Goal: Task Accomplishment & Management: Use online tool/utility

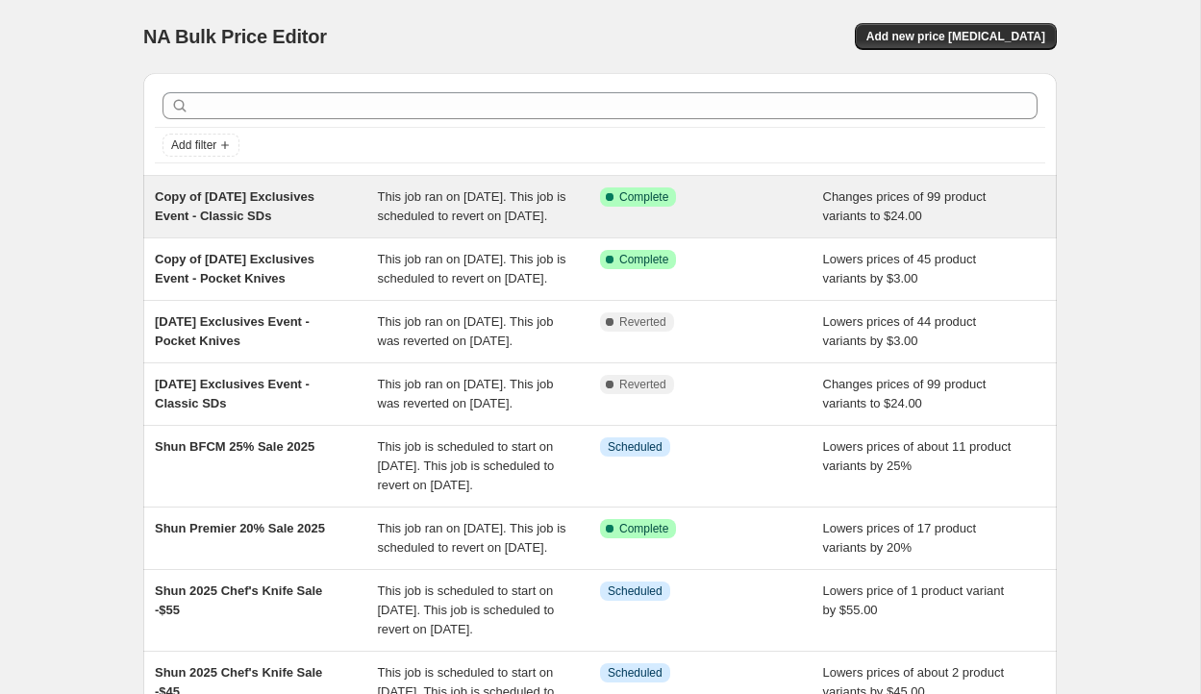
click at [297, 220] on span "Copy of [DATE] Exclusives Event - Classic SDs" at bounding box center [235, 206] width 160 height 34
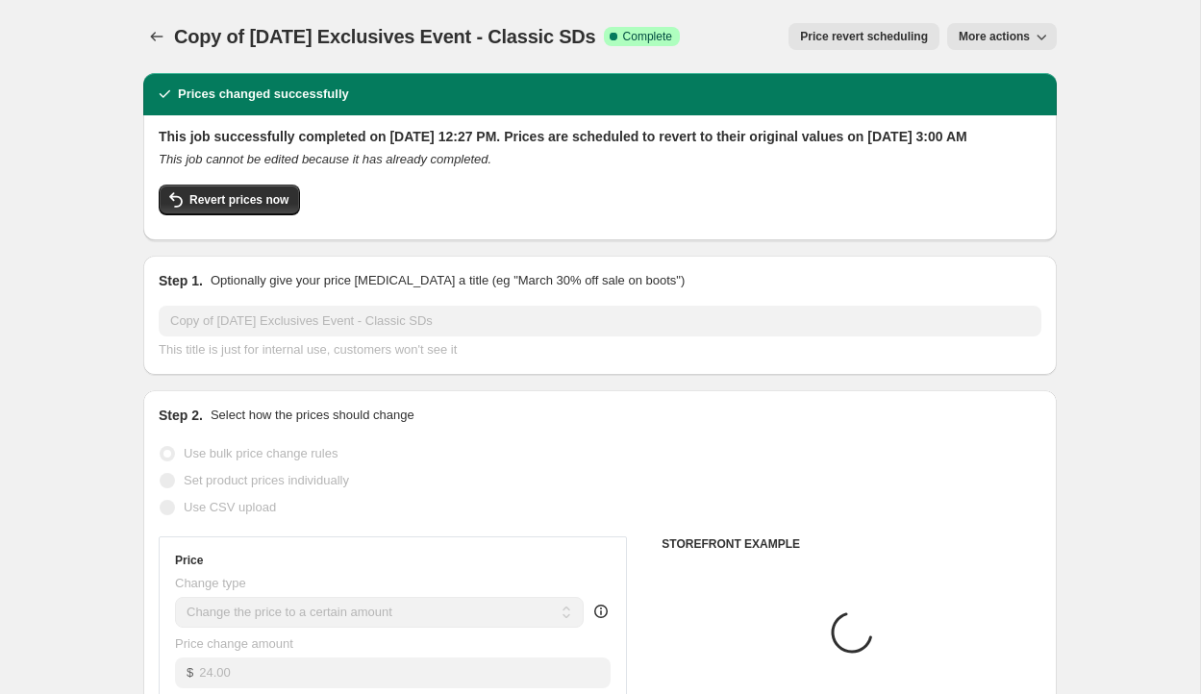
select select "tag"
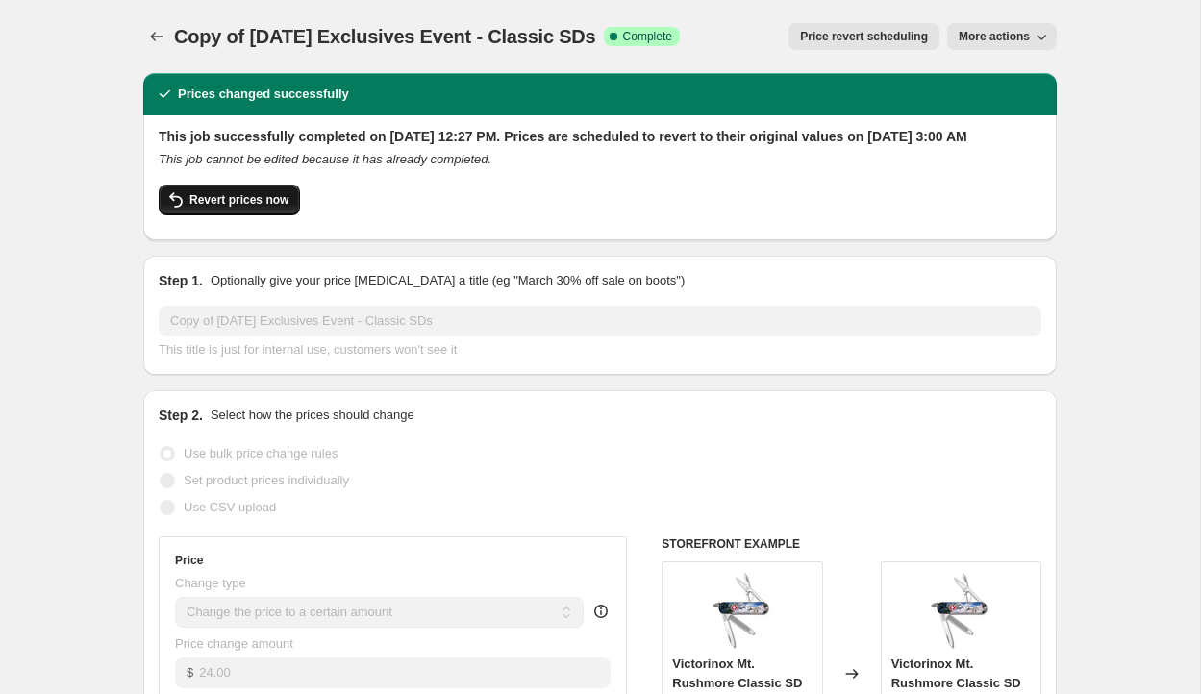
click at [252, 208] on span "Revert prices now" at bounding box center [238, 199] width 99 height 15
checkbox input "false"
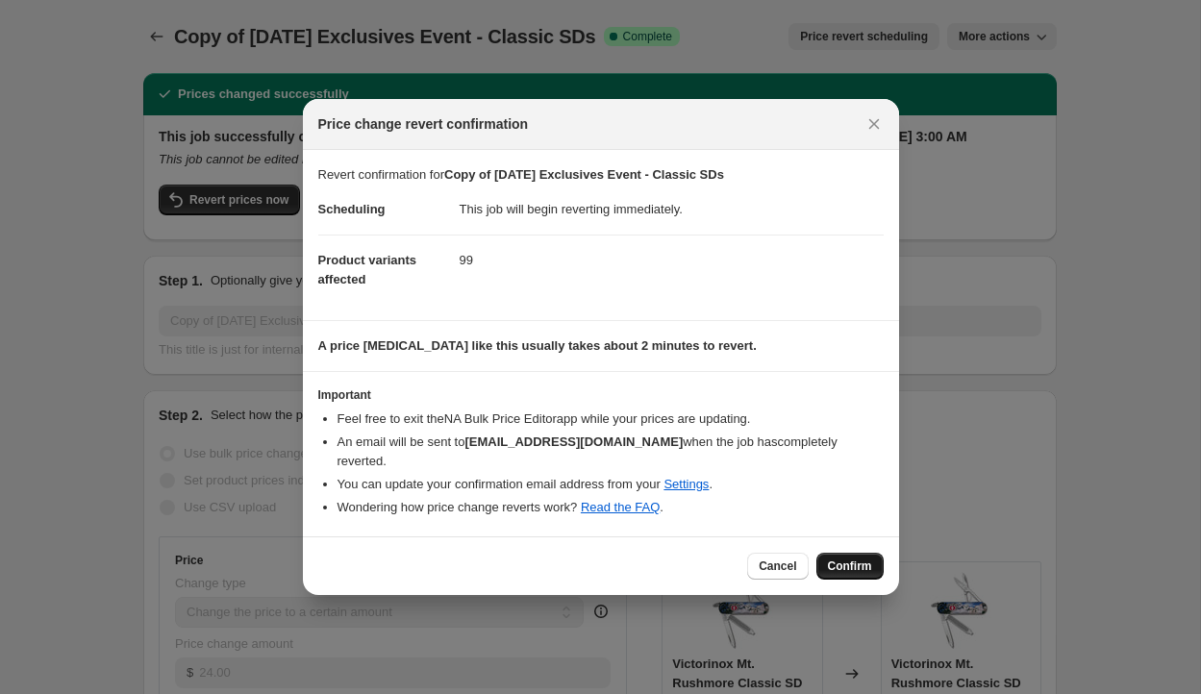
click at [838, 563] on span "Confirm" at bounding box center [850, 566] width 44 height 15
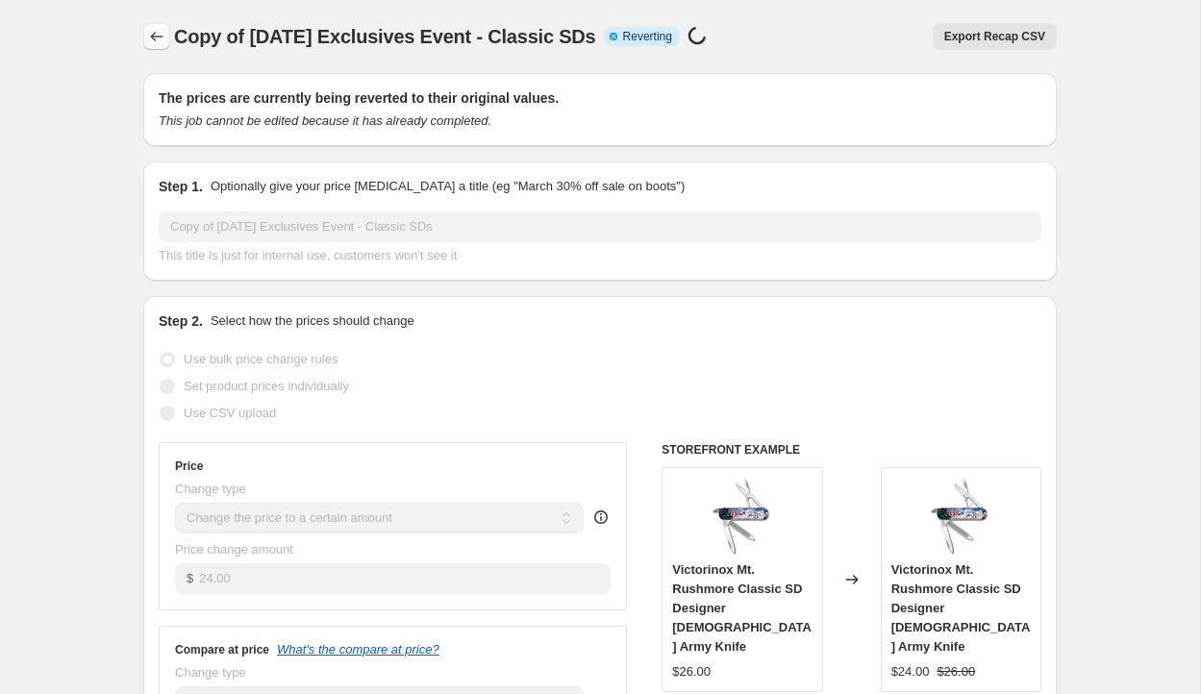
click at [155, 39] on icon "Price change jobs" at bounding box center [156, 36] width 19 height 19
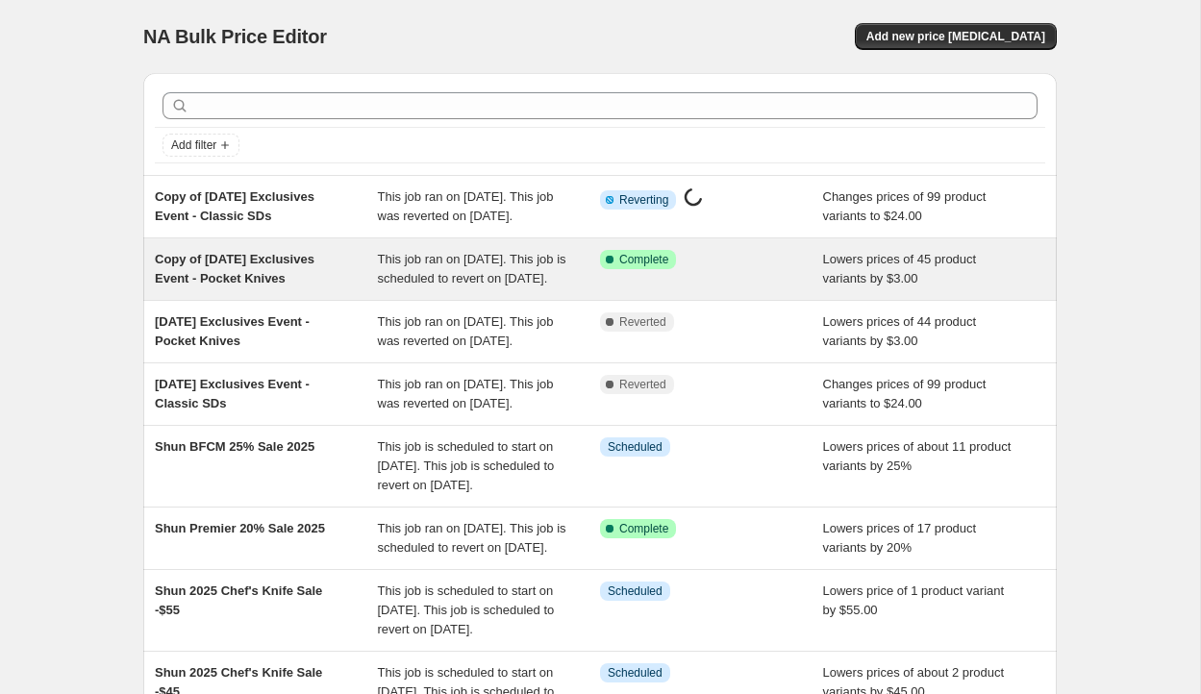
click at [246, 287] on div "Copy of [DATE] Exclusives Event - Pocket Knives" at bounding box center [266, 269] width 223 height 38
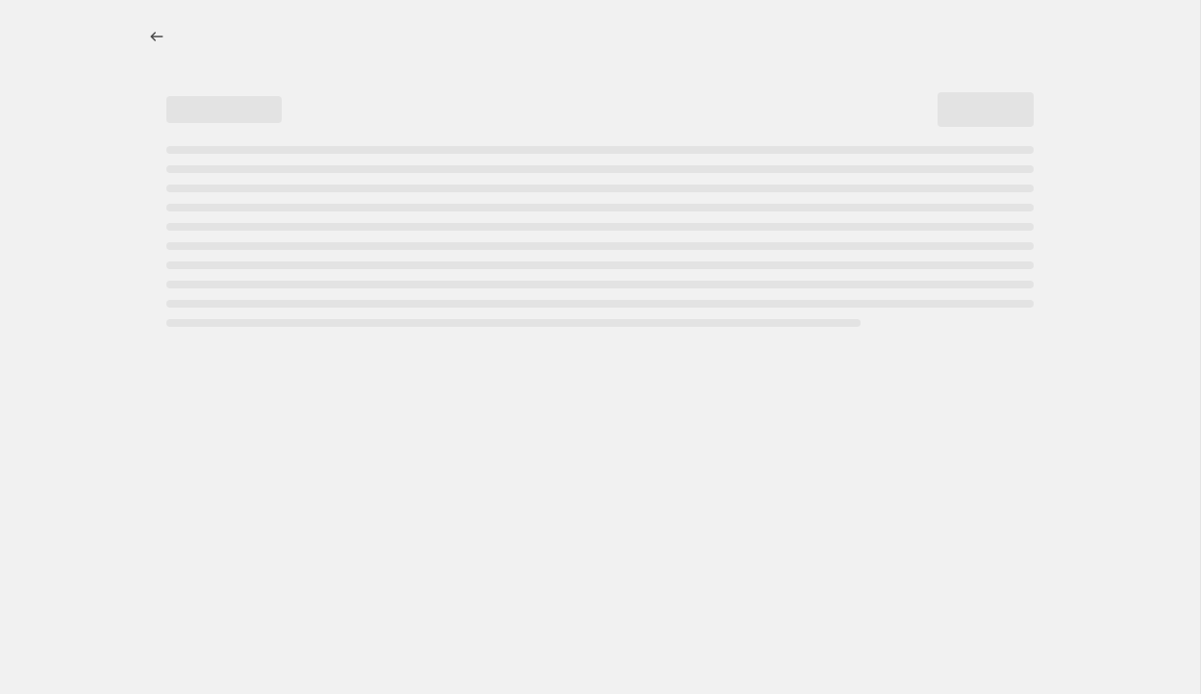
select select "by"
select select "tag"
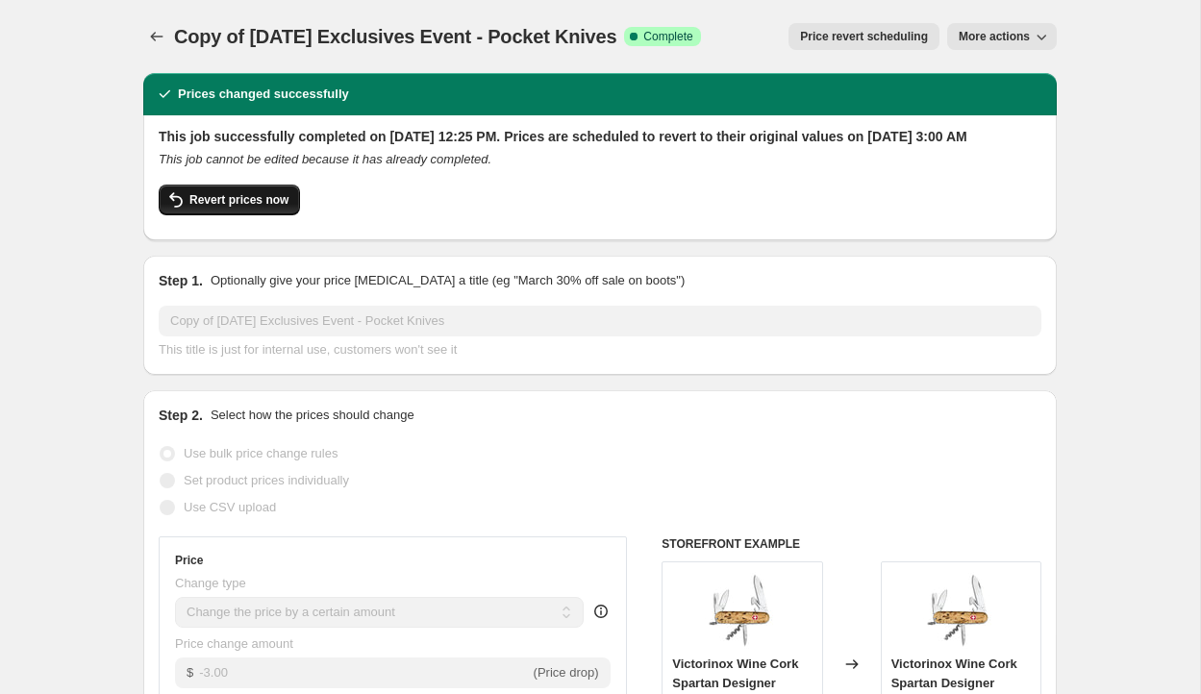
click at [234, 215] on button "Revert prices now" at bounding box center [229, 200] width 141 height 31
checkbox input "false"
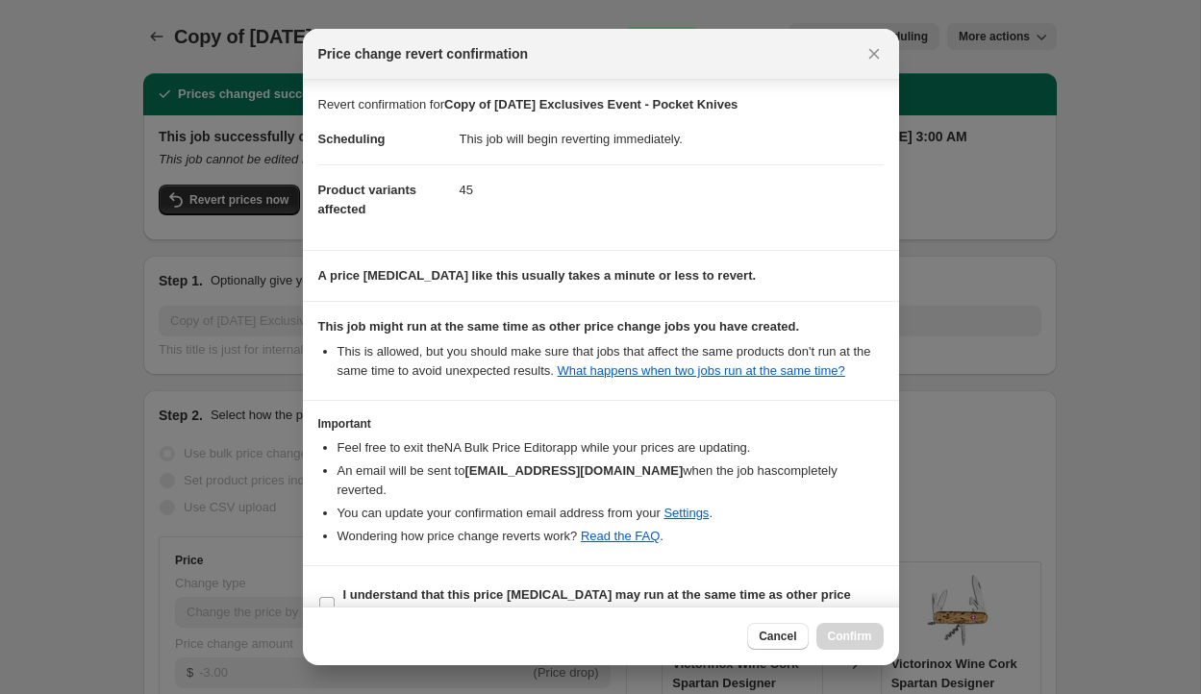
scroll to position [56, 0]
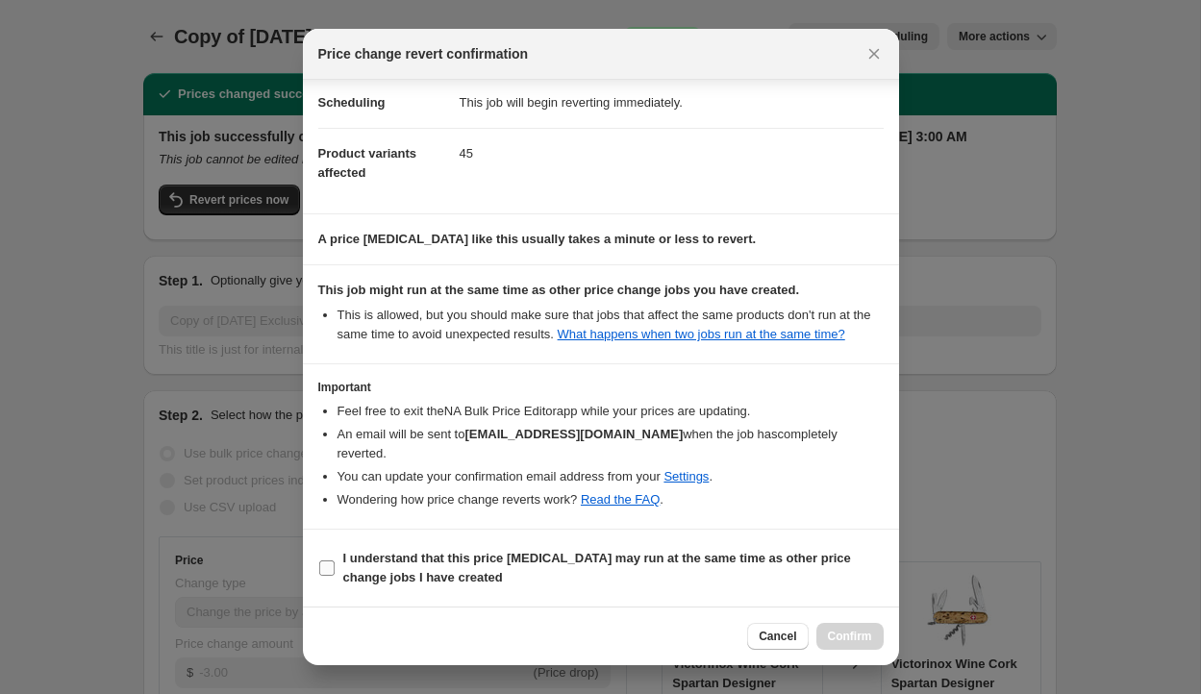
click at [324, 566] on input "I understand that this price [MEDICAL_DATA] may run at the same time as other p…" at bounding box center [326, 568] width 15 height 15
checkbox input "true"
click at [835, 638] on span "Confirm" at bounding box center [850, 636] width 44 height 15
